Goal: Information Seeking & Learning: Learn about a topic

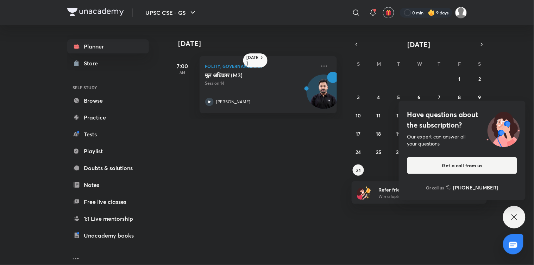
click at [508, 214] on div "Have questions about the subscription? Our expert can answer all your questions…" at bounding box center [514, 217] width 23 height 23
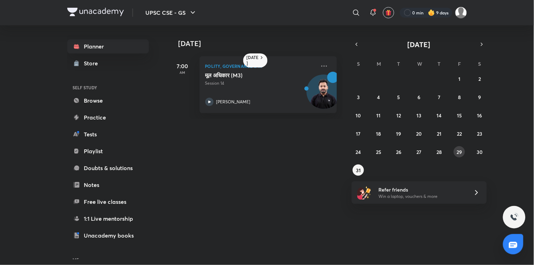
click at [457, 153] on abbr "29" at bounding box center [459, 152] width 5 height 7
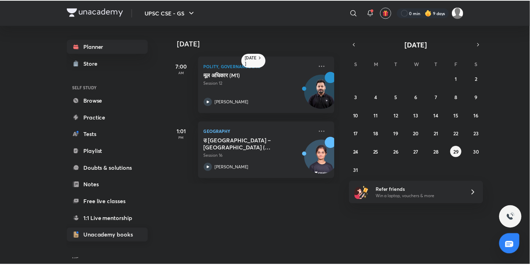
scroll to position [51, 0]
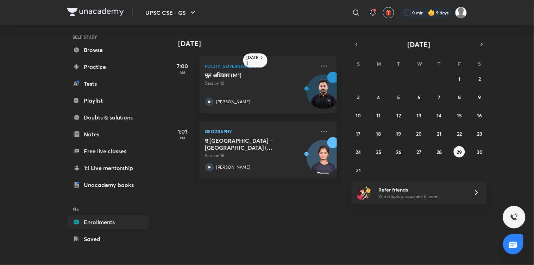
click at [94, 221] on link "Enrollments" at bounding box center [108, 222] width 82 height 14
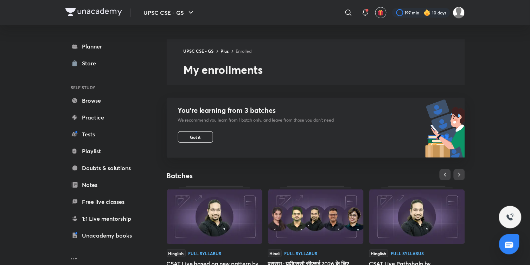
click at [271, 238] on div "UPSC CSE - GS Plus Enrolled My enrollments You’re learning from 3 batches We re…" at bounding box center [316, 253] width 299 height 429
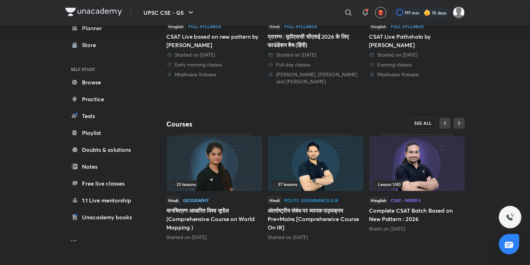
click at [418, 123] on span "SEE ALL" at bounding box center [424, 123] width 18 height 5
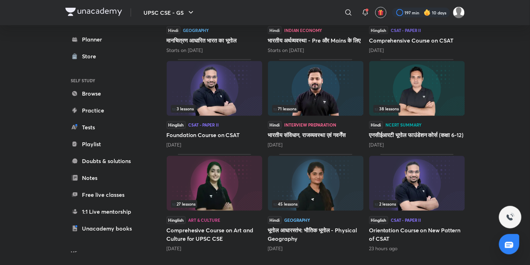
scroll to position [301, 0]
click at [323, 207] on div "45 lessons" at bounding box center [315, 205] width 87 height 8
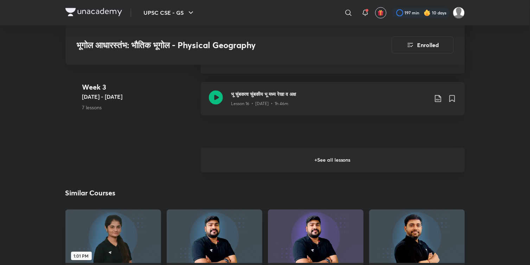
scroll to position [1099, 0]
click at [275, 167] on h6 "+ See all lessons" at bounding box center [333, 159] width 265 height 25
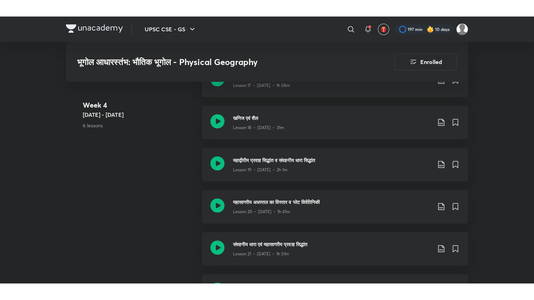
scroll to position [1217, 0]
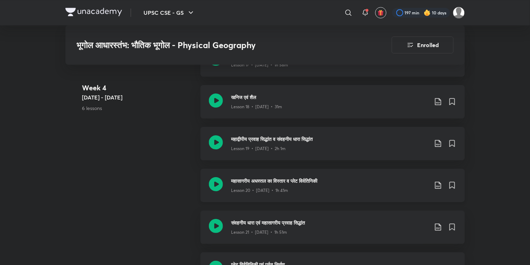
click at [300, 185] on div "Lesson 20 • [DATE] • 1h 41m" at bounding box center [330, 189] width 197 height 9
